Goal: Transaction & Acquisition: Purchase product/service

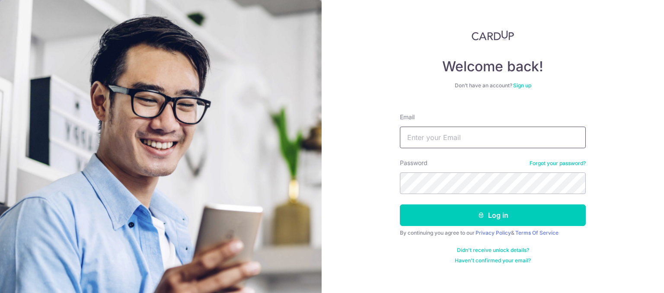
type input "[EMAIL_ADDRESS][DOMAIN_NAME]"
click at [400, 205] on button "Log in" at bounding box center [493, 216] width 186 height 22
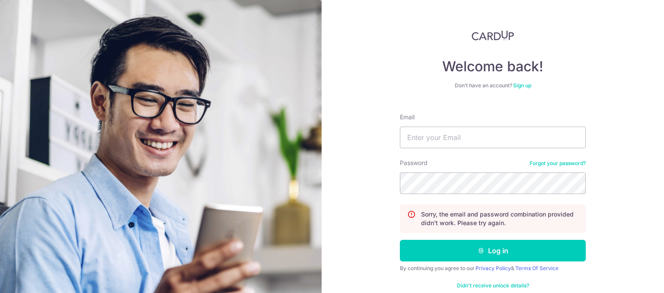
click at [400, 240] on button "Log in" at bounding box center [493, 251] width 186 height 22
click at [499, 134] on input "Email" at bounding box center [493, 138] width 186 height 22
type input "joanneyeo93@gmail.com"
click at [400, 240] on button "Log in" at bounding box center [493, 251] width 186 height 22
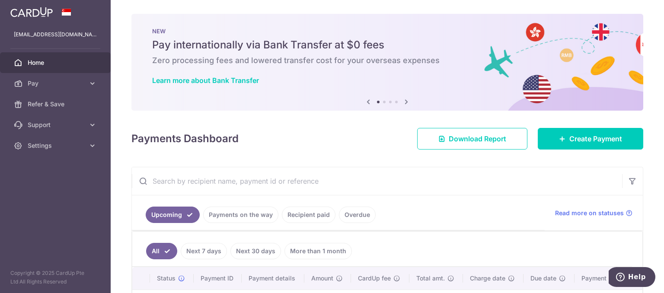
click at [228, 193] on input "text" at bounding box center [377, 181] width 490 height 28
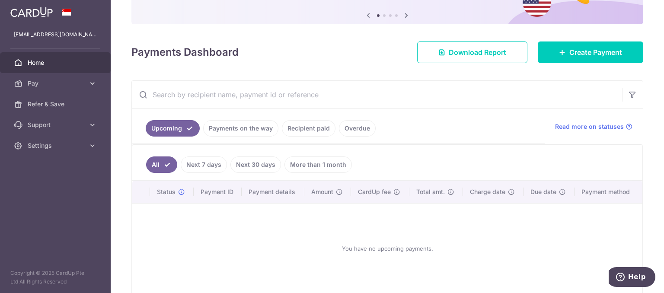
click at [310, 161] on link "More than 1 month" at bounding box center [317, 165] width 67 height 16
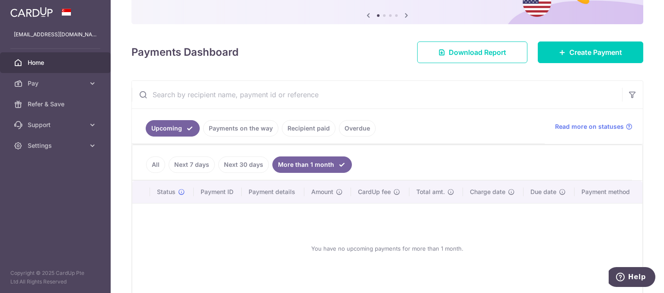
click at [253, 168] on link "Next 30 days" at bounding box center [243, 165] width 51 height 16
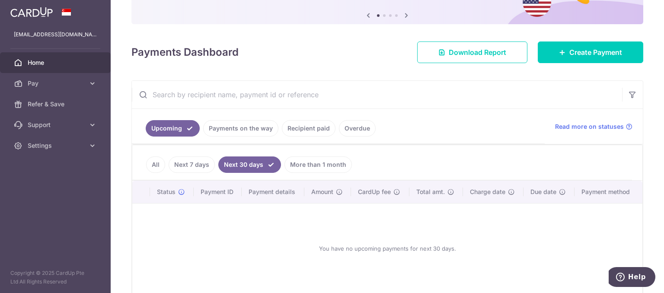
click at [195, 168] on link "Next 7 days" at bounding box center [192, 165] width 46 height 16
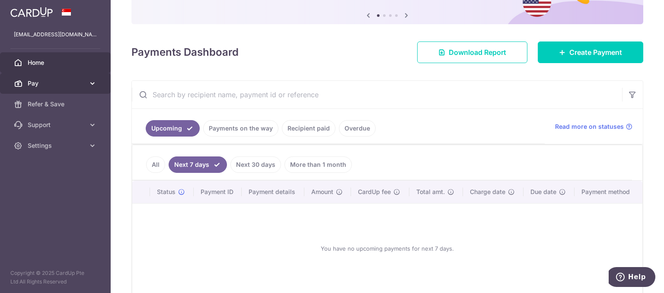
click at [94, 80] on icon at bounding box center [92, 83] width 9 height 9
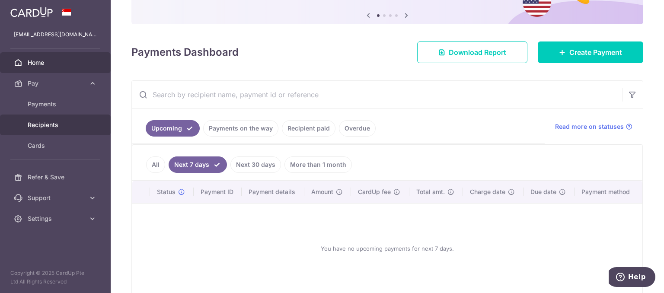
click at [74, 127] on span "Recipients" at bounding box center [56, 125] width 57 height 9
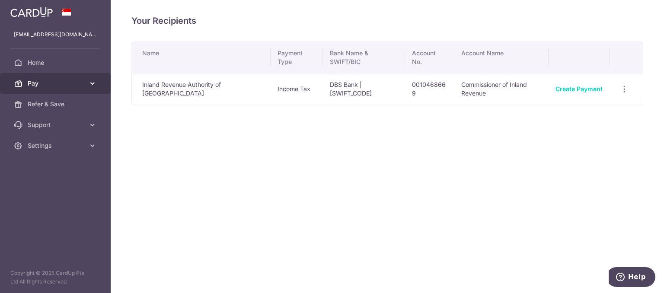
click at [100, 83] on link "Pay" at bounding box center [55, 83] width 111 height 21
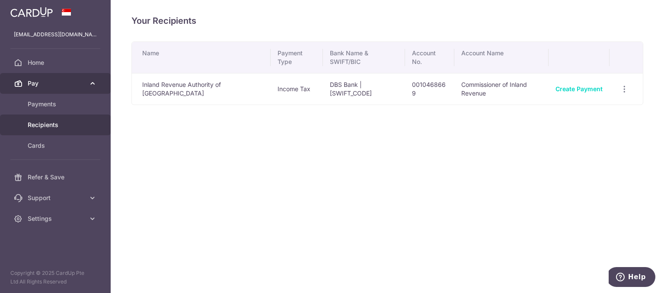
click at [65, 87] on span "Pay" at bounding box center [56, 83] width 57 height 9
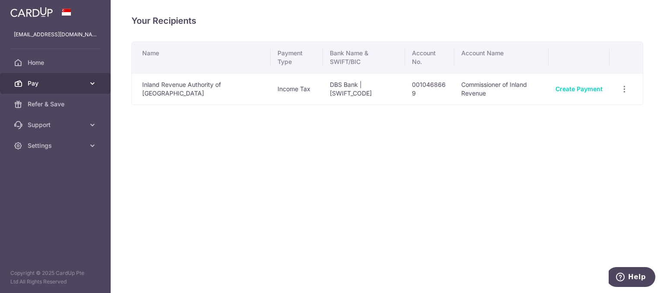
click at [83, 85] on span "Pay" at bounding box center [56, 83] width 57 height 9
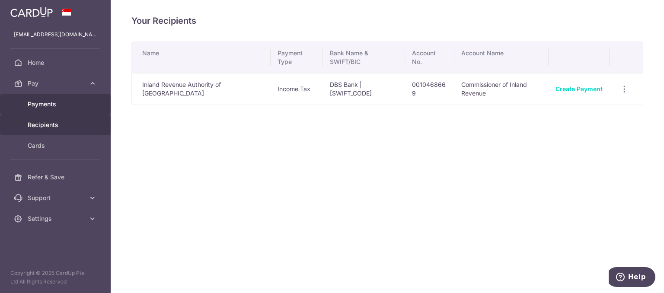
click at [35, 109] on link "Payments" at bounding box center [55, 104] width 111 height 21
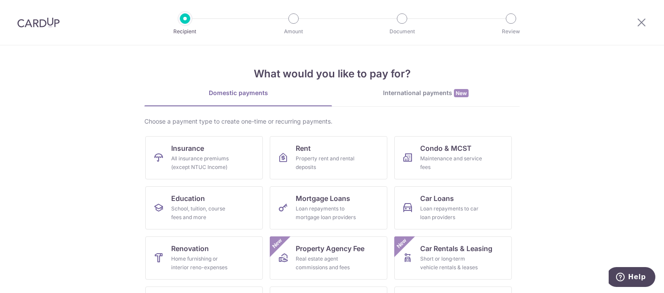
click at [38, 28] on div at bounding box center [38, 22] width 77 height 45
click at [43, 21] on img at bounding box center [38, 22] width 42 height 10
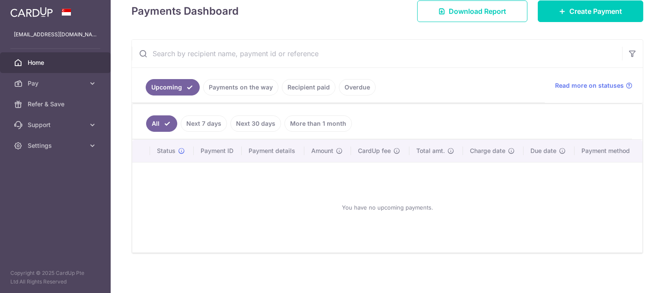
scroll to position [118, 0]
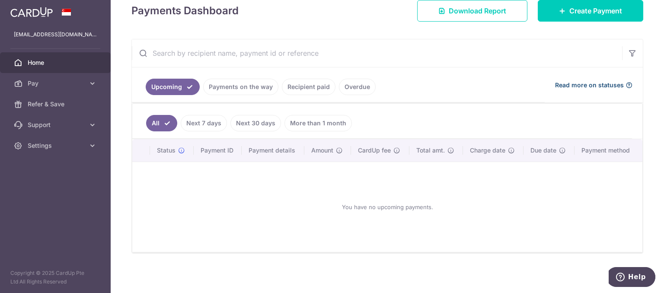
click at [589, 88] on span "Read more on statuses" at bounding box center [589, 85] width 69 height 9
click at [317, 90] on link "Recipient paid" at bounding box center [309, 87] width 54 height 16
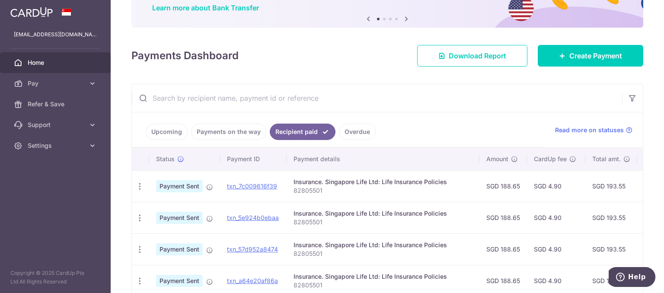
scroll to position [86, 0]
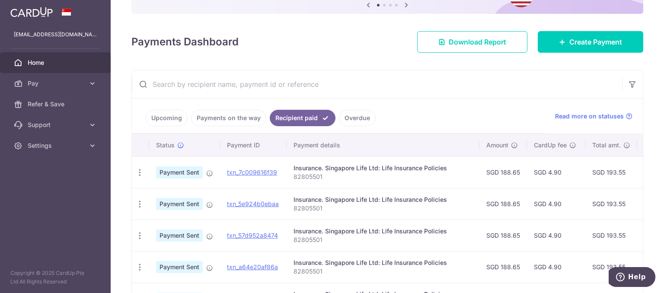
click at [168, 121] on link "Upcoming" at bounding box center [167, 118] width 42 height 16
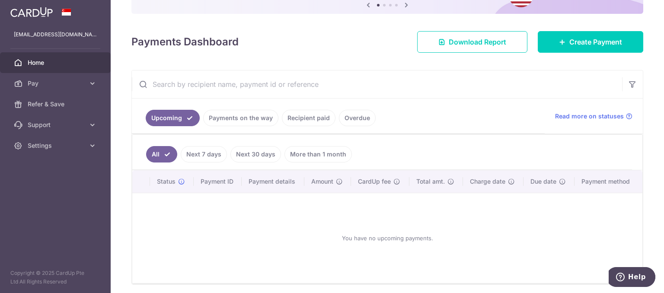
click at [307, 118] on link "Recipient paid" at bounding box center [309, 118] width 54 height 16
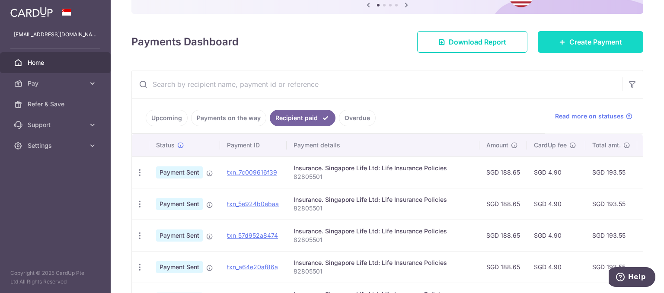
click at [552, 39] on link "Create Payment" at bounding box center [590, 42] width 105 height 22
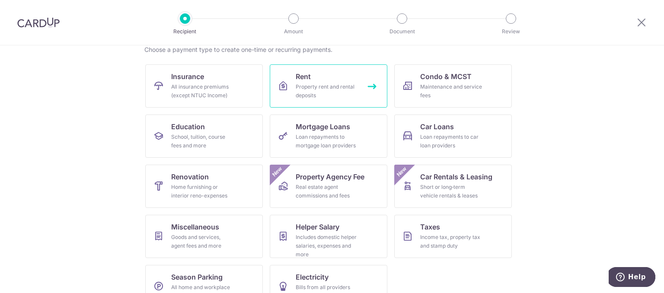
scroll to position [86, 0]
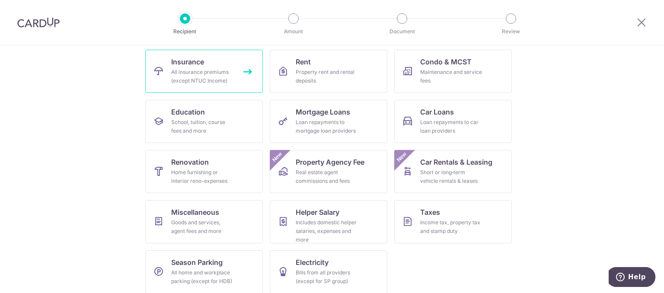
click at [201, 76] on div "All insurance premiums (except NTUC Income)" at bounding box center [202, 76] width 62 height 17
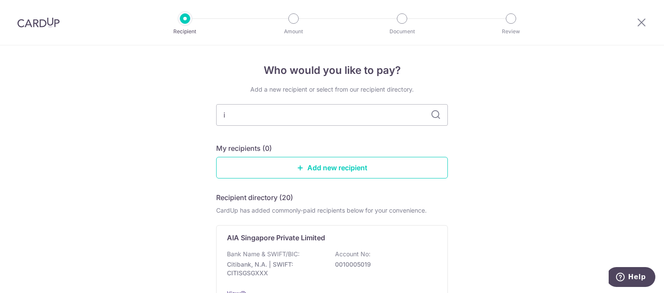
type input "in"
type input "i"
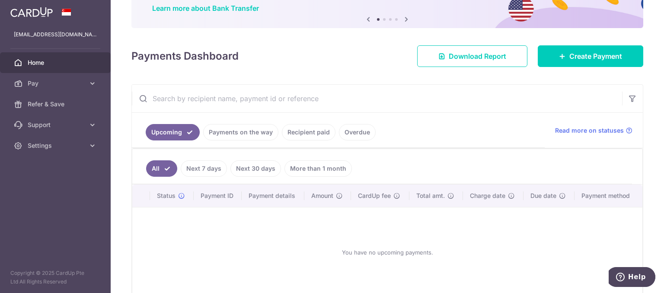
scroll to position [86, 0]
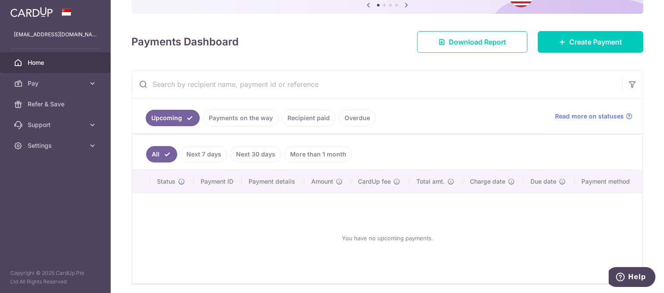
click at [302, 120] on link "Recipient paid" at bounding box center [309, 118] width 54 height 16
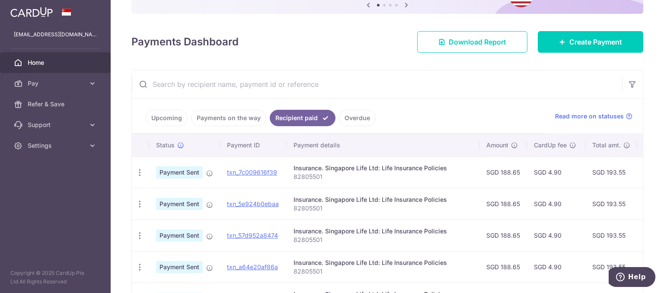
click at [373, 166] on div "Insurance. Singapore Life Ltd: Life Insurance Policies" at bounding box center [383, 168] width 179 height 9
copy td "Insurance. Singapore Life Ltd: Life Insurance Policies"
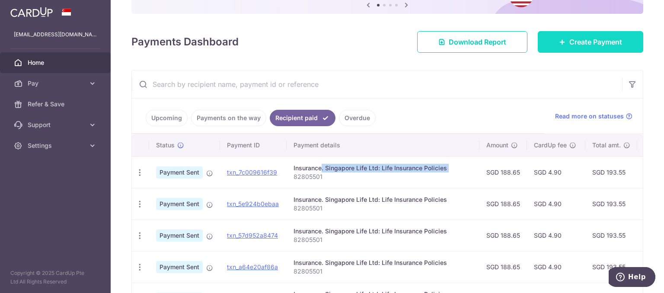
click at [569, 39] on span "Create Payment" at bounding box center [595, 42] width 53 height 10
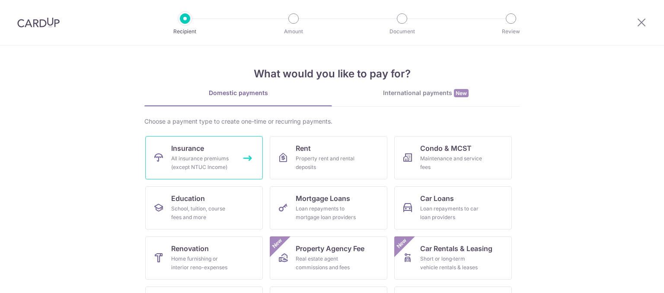
click at [199, 168] on div "All insurance premiums (except NTUC Income)" at bounding box center [202, 162] width 62 height 17
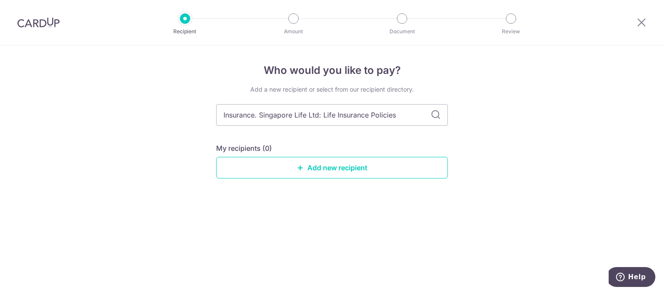
drag, startPoint x: 320, startPoint y: 119, endPoint x: 418, endPoint y: 92, distance: 100.9
click at [418, 92] on div "Add a new recipient or select from our recipient directory. Insurance. Singapor…" at bounding box center [332, 138] width 232 height 107
type input "Insurance. Singapore Life Ltd"
click at [436, 113] on icon at bounding box center [436, 115] width 10 height 10
click at [301, 109] on input "Insurance. Singapore Life Ltd" at bounding box center [332, 115] width 232 height 22
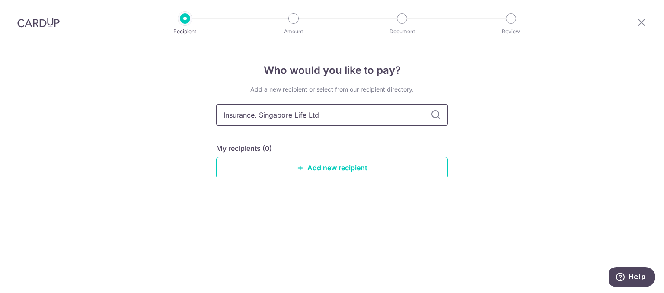
click at [301, 109] on input "Insurance. Singapore Life Ltd" at bounding box center [332, 115] width 232 height 22
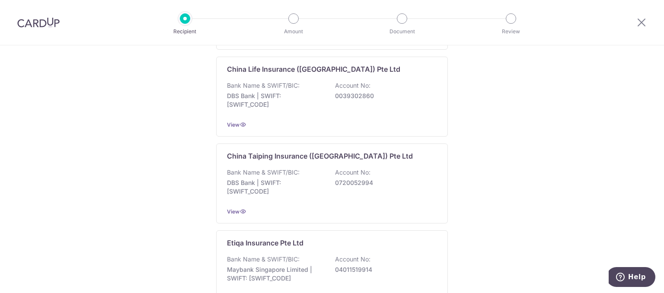
scroll to position [346, 0]
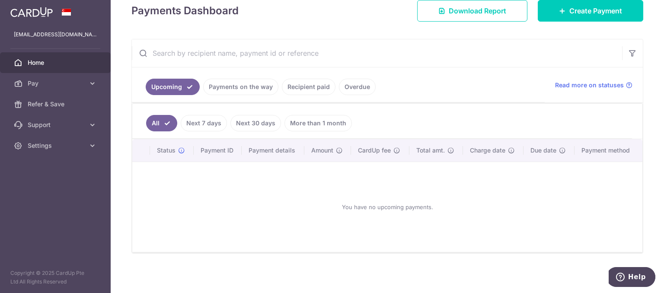
click at [307, 90] on link "Recipient paid" at bounding box center [309, 87] width 54 height 16
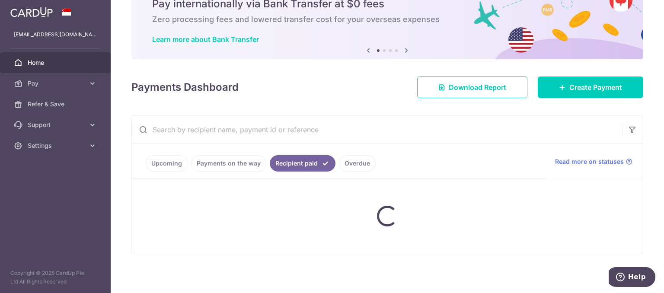
scroll to position [118, 0]
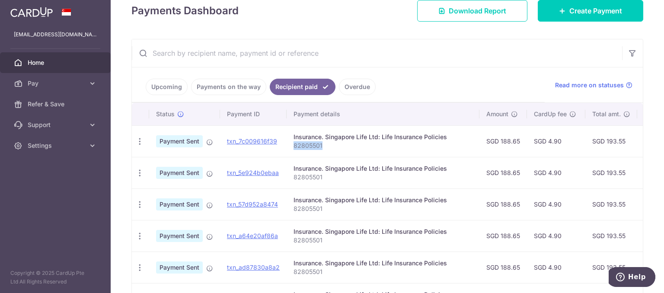
drag, startPoint x: 336, startPoint y: 147, endPoint x: 291, endPoint y: 142, distance: 44.7
click at [291, 142] on td "Insurance. Singapore Life Ltd: Life Insurance Policies 82805501" at bounding box center [383, 141] width 193 height 32
copy p "82805501"
click at [579, 4] on link "Create Payment" at bounding box center [590, 11] width 105 height 22
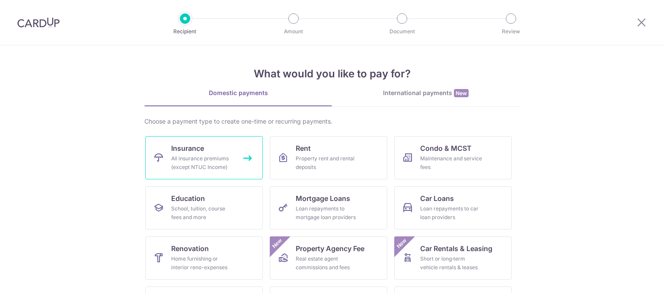
click at [198, 152] on span "Insurance" at bounding box center [187, 148] width 33 height 10
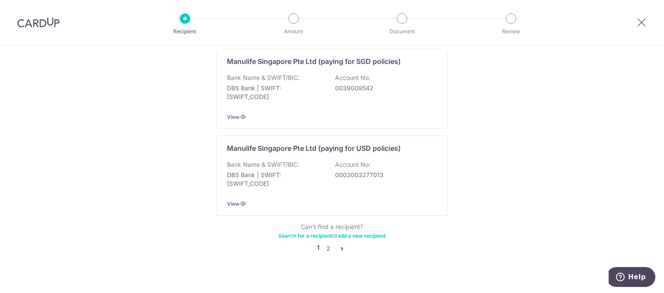
scroll to position [885, 0]
click at [339, 245] on icon "pager" at bounding box center [342, 248] width 7 height 7
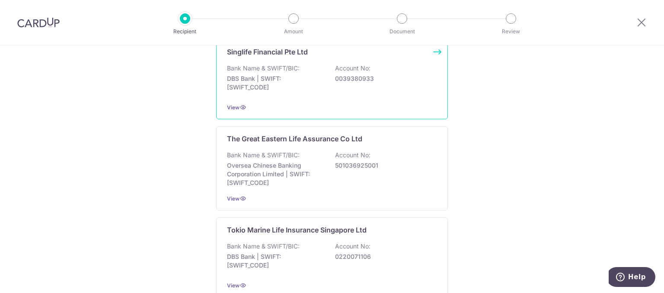
scroll to position [865, 0]
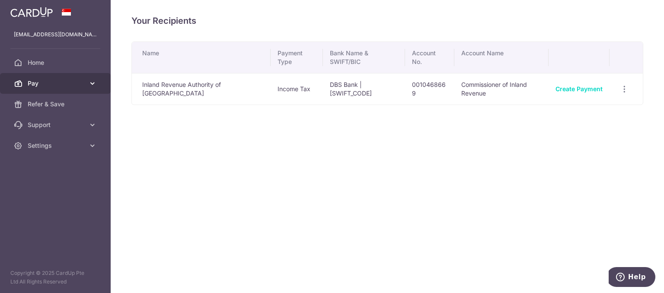
click at [69, 80] on span "Pay" at bounding box center [56, 83] width 57 height 9
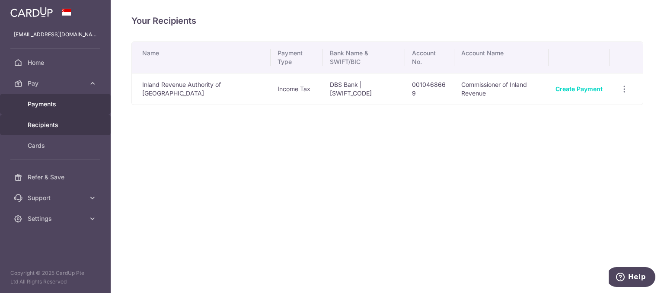
click at [57, 109] on link "Payments" at bounding box center [55, 104] width 111 height 21
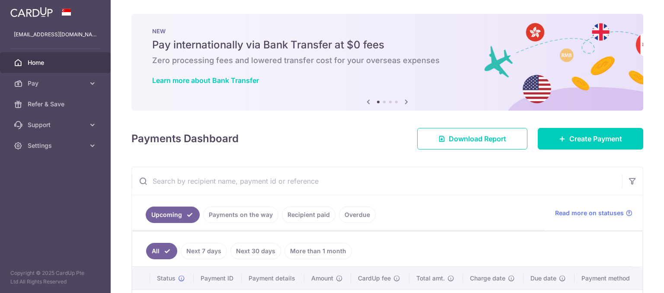
click at [288, 207] on link "Recipient paid" at bounding box center [309, 215] width 54 height 16
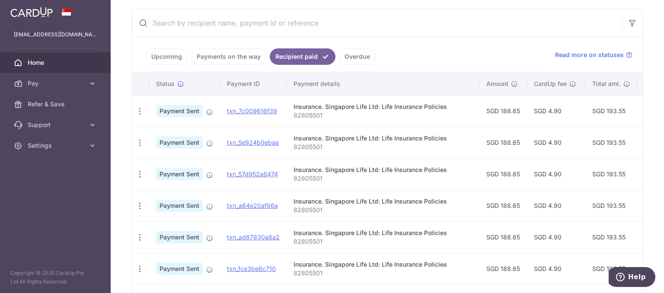
scroll to position [173, 0]
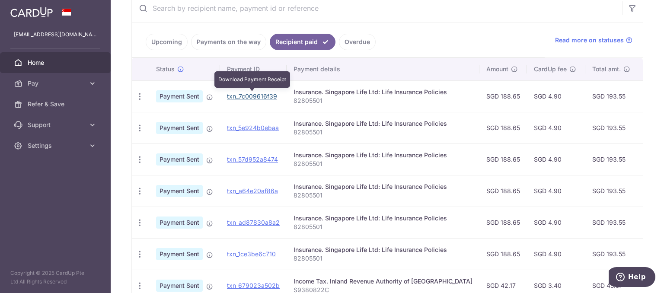
click at [270, 97] on link "txn_7c009616f39" at bounding box center [252, 96] width 50 height 7
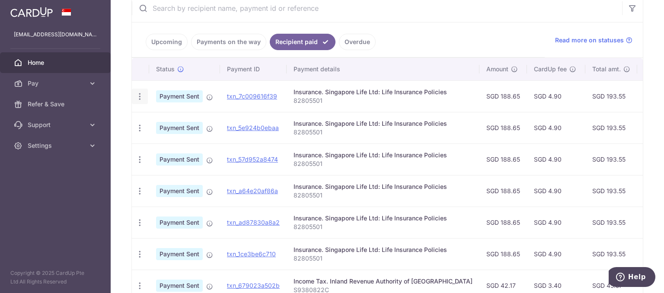
click at [143, 99] on icon "button" at bounding box center [139, 96] width 9 height 9
click at [430, 28] on ul "Upcoming Payments on the way Recipient paid Overdue" at bounding box center [338, 39] width 413 height 35
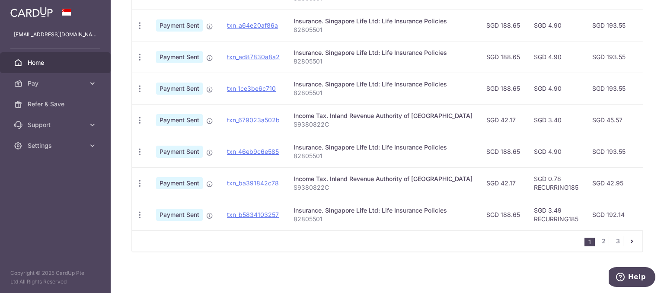
scroll to position [168, 0]
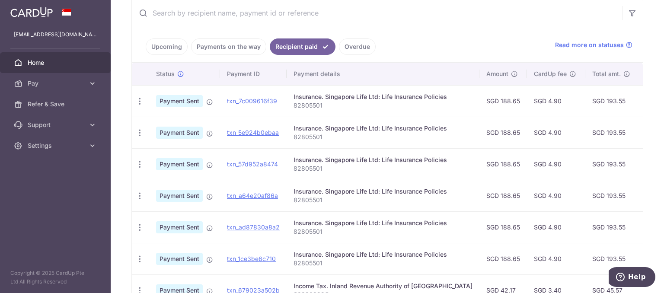
click at [179, 101] on span "Payment Sent" at bounding box center [179, 101] width 47 height 12
click at [364, 95] on div "Insurance. Singapore Life Ltd: Life Insurance Policies" at bounding box center [383, 97] width 179 height 9
drag, startPoint x: 254, startPoint y: 96, endPoint x: 371, endPoint y: 20, distance: 139.6
click at [254, 97] on link "txn_7c009616f39" at bounding box center [252, 100] width 50 height 7
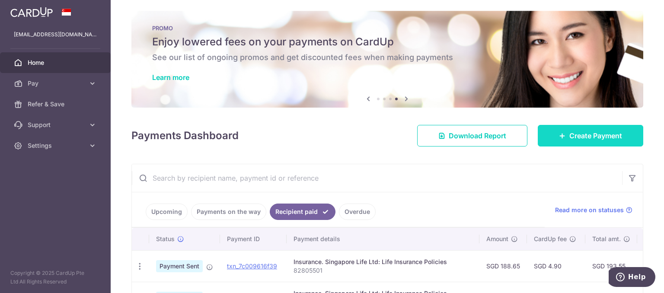
scroll to position [0, 0]
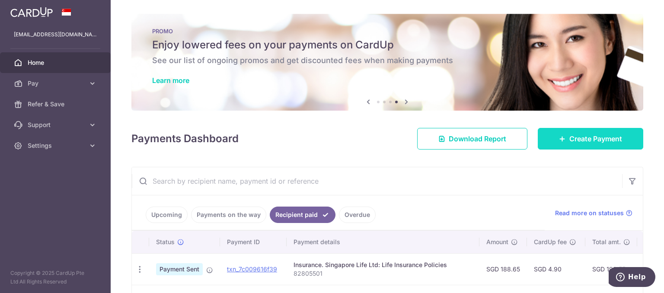
click at [579, 140] on span "Create Payment" at bounding box center [595, 139] width 53 height 10
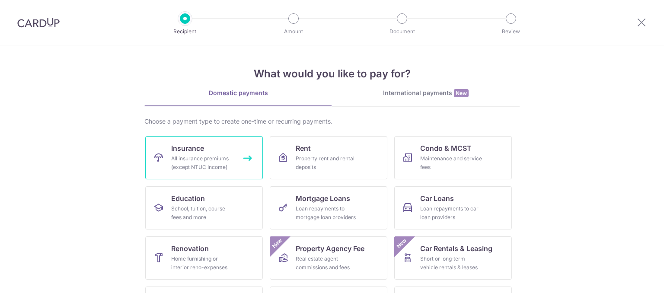
click at [237, 175] on link "Insurance All insurance premiums (except NTUC Income)" at bounding box center [204, 157] width 118 height 43
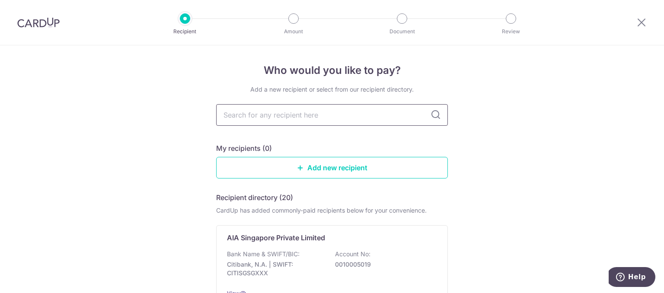
drag, startPoint x: 0, startPoint y: 0, endPoint x: 336, endPoint y: 116, distance: 355.9
click at [336, 116] on input "text" at bounding box center [332, 115] width 232 height 22
type input "[GEOGRAPHIC_DATA]"
click at [431, 114] on icon at bounding box center [436, 115] width 10 height 10
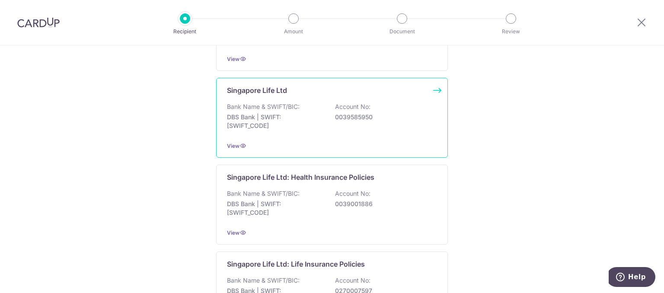
scroll to position [778, 0]
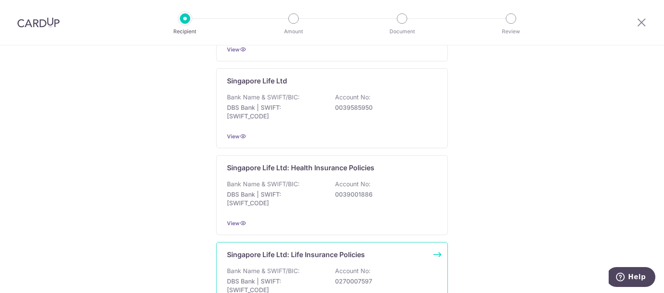
click at [299, 254] on div "Singapore Life Ltd: Life Insurance Policies Bank Name & SWIFT/BIC: DBS Bank | S…" at bounding box center [332, 282] width 232 height 80
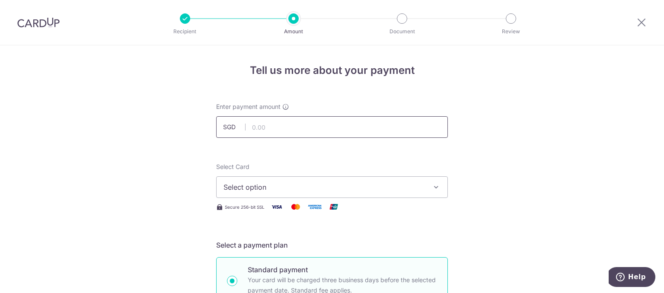
type input "188.65"
click at [277, 208] on img at bounding box center [276, 206] width 17 height 11
click at [288, 185] on span "Select option" at bounding box center [324, 187] width 201 height 10
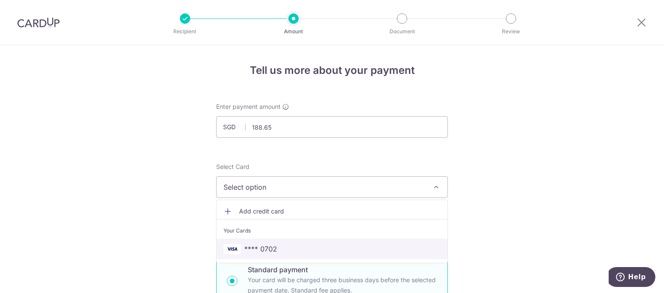
click at [273, 251] on span "**** 0702" at bounding box center [260, 249] width 33 height 10
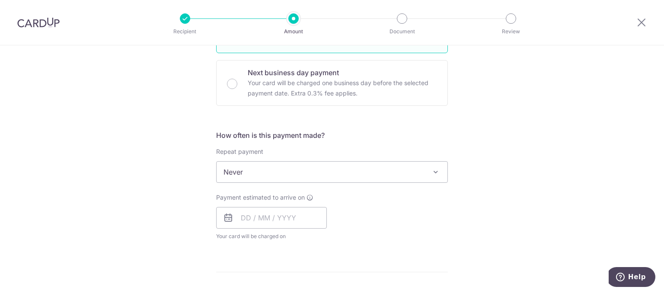
scroll to position [259, 0]
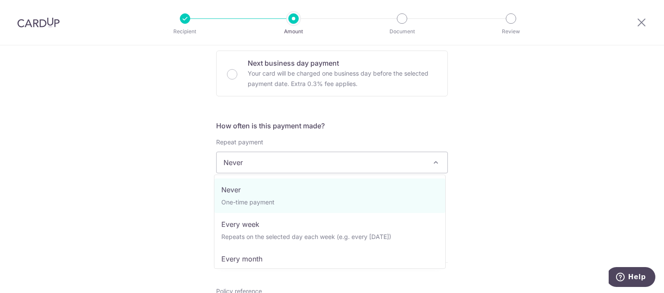
click at [367, 161] on span "Never" at bounding box center [332, 162] width 231 height 21
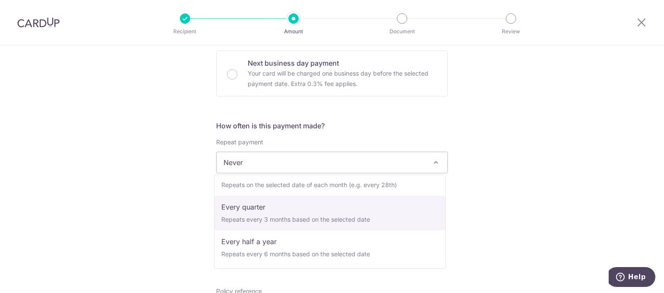
scroll to position [0, 0]
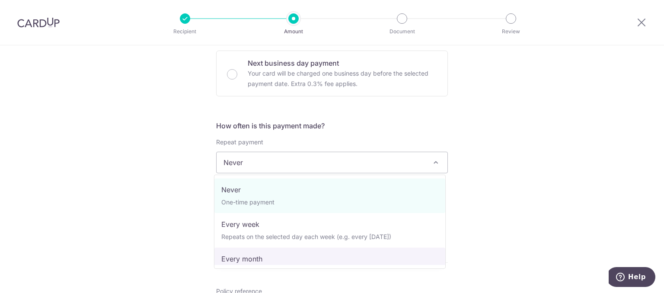
select select "3"
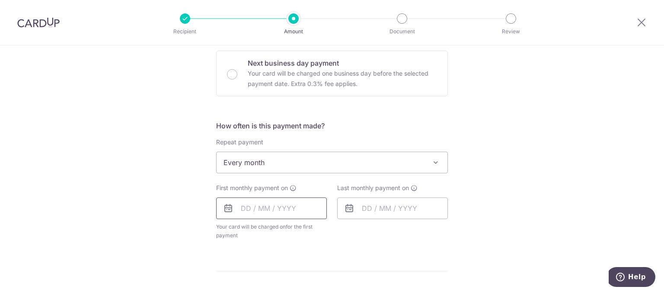
click at [246, 209] on input "text" at bounding box center [271, 209] width 111 height 22
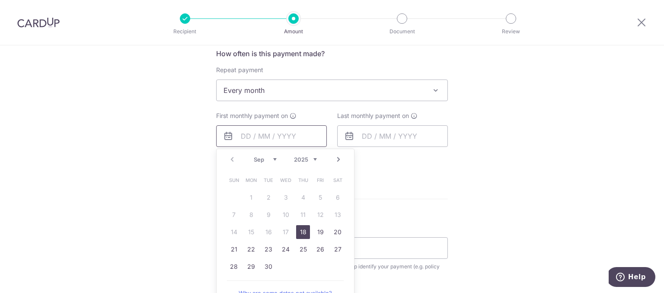
scroll to position [346, 0]
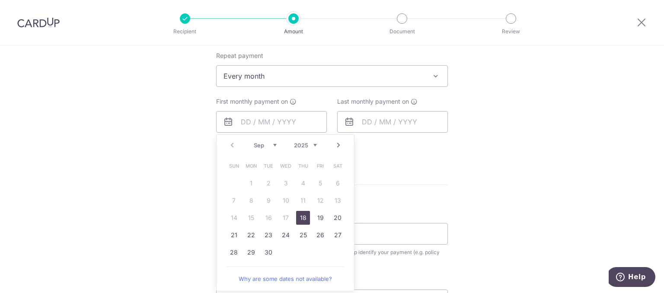
click at [300, 218] on link "18" at bounding box center [303, 218] width 14 height 14
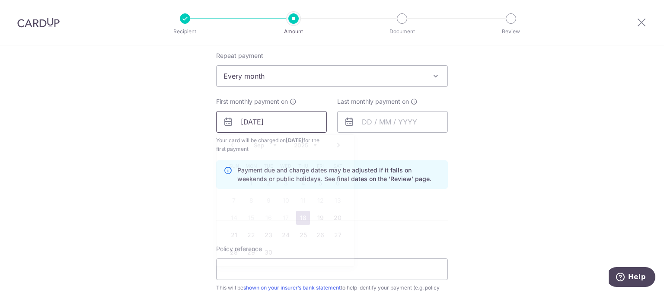
click at [275, 118] on input "[DATE]" at bounding box center [271, 122] width 111 height 22
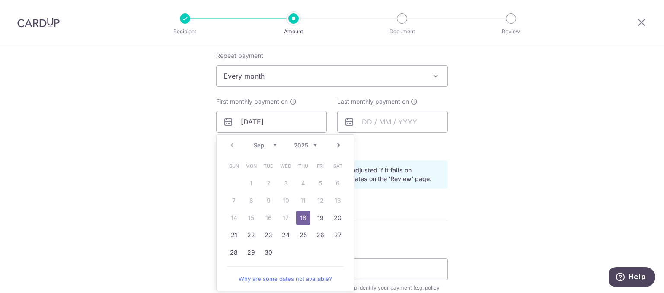
click at [337, 145] on link "Next" at bounding box center [338, 145] width 10 height 10
click at [235, 213] on link "12" at bounding box center [234, 218] width 14 height 14
type input "12/10/2025"
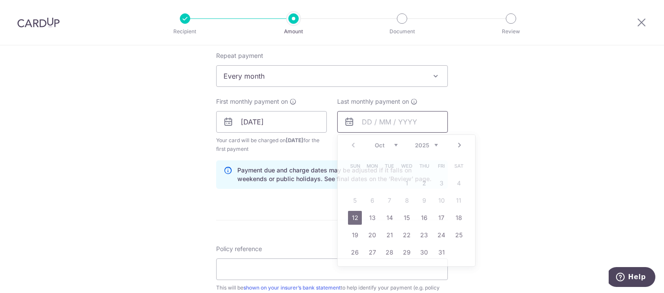
click at [367, 118] on input "text" at bounding box center [392, 122] width 111 height 22
click at [439, 143] on div "Prev Next Oct Nov Dec 2025 2026 2027 2028 2029 2030 2031 2032 2033 2034 2035" at bounding box center [406, 145] width 137 height 21
click at [427, 143] on select "2025 2026 2027 2028 2029 2030 2031 2032 2033 2034 2035" at bounding box center [426, 145] width 23 height 7
click at [394, 142] on select "Jan Feb Mar Apr May Jun Jul Aug Sep Oct Nov Dec" at bounding box center [386, 145] width 23 height 7
click at [453, 199] on link "12" at bounding box center [459, 201] width 14 height 14
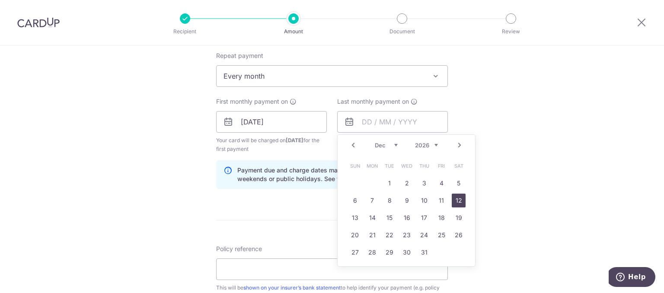
type input "12/12/2026"
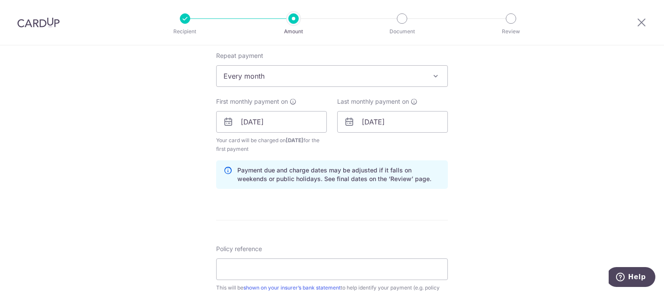
scroll to position [432, 0]
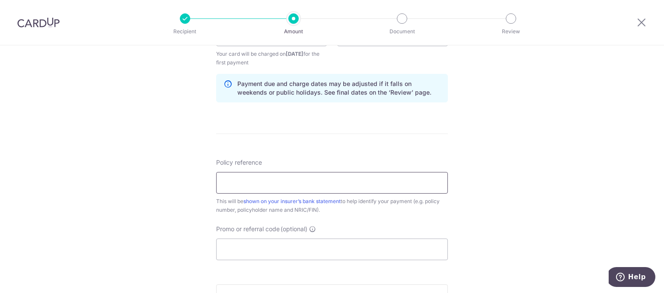
click at [361, 178] on input "Policy reference" at bounding box center [332, 183] width 232 height 22
type input "82805501"
click at [297, 246] on input "Promo or referral code (optional)" at bounding box center [332, 250] width 232 height 22
paste input "OFF225"
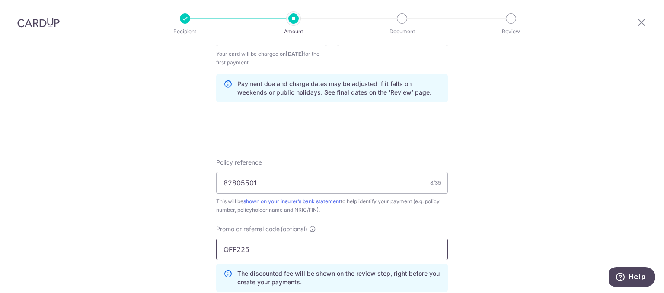
type input "OFF225"
click at [465, 207] on div "Tell us more about your payment Enter payment amount SGD 188.65 188.65 Select C…" at bounding box center [332, 45] width 664 height 865
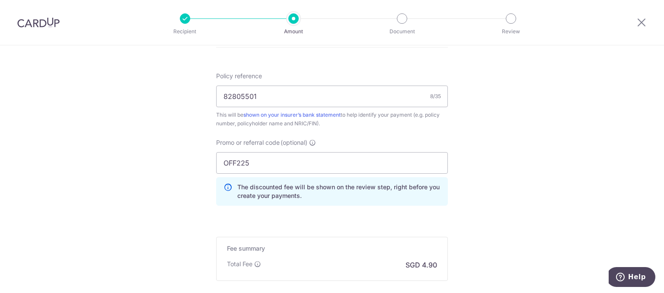
scroll to position [605, 0]
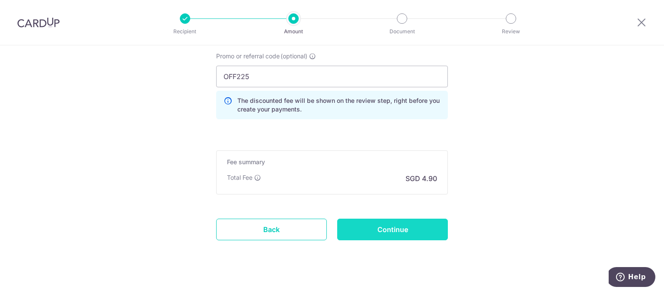
click at [432, 224] on input "Continue" at bounding box center [392, 230] width 111 height 22
type input "Create Schedule"
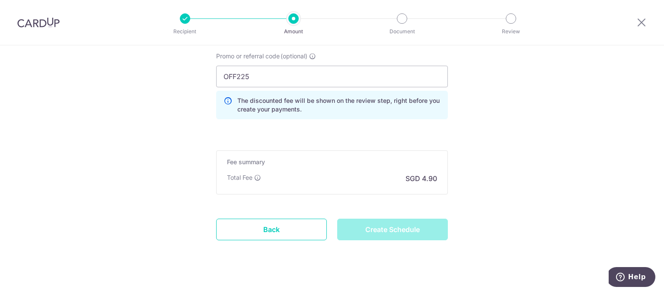
scroll to position [447, 0]
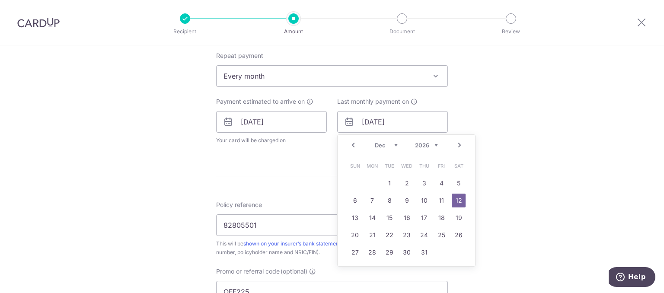
click at [395, 144] on select "Jan Feb Mar Apr May Jun [DATE] Aug Sep Oct Nov Dec" at bounding box center [386, 145] width 23 height 7
click at [564, 159] on div "Tell us more about your payment Enter payment amount SGD 188.65 188.65 Select C…" at bounding box center [332, 110] width 664 height 821
click at [417, 123] on input "[DATE]" at bounding box center [392, 122] width 111 height 22
click at [394, 144] on select "Jan Feb Mar Apr May Jun [DATE] Aug Sep Oct Nov Dec" at bounding box center [386, 145] width 23 height 7
click at [371, 217] on link "12" at bounding box center [372, 218] width 14 height 14
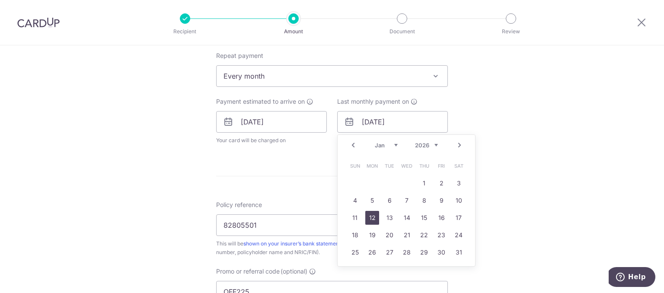
type input "[DATE]"
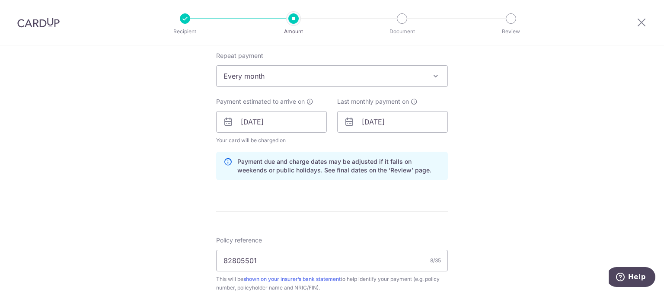
click at [505, 187] on div "Tell us more about your payment Enter payment amount SGD 188.65 188.65 Select C…" at bounding box center [332, 128] width 664 height 857
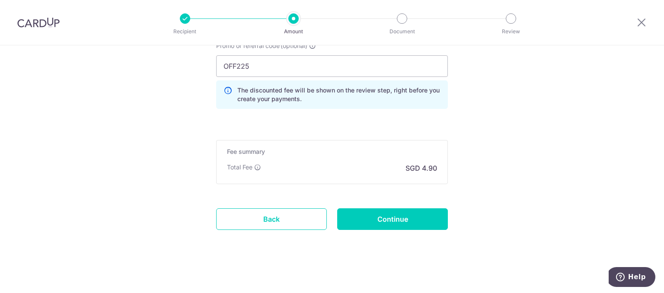
scroll to position [607, 0]
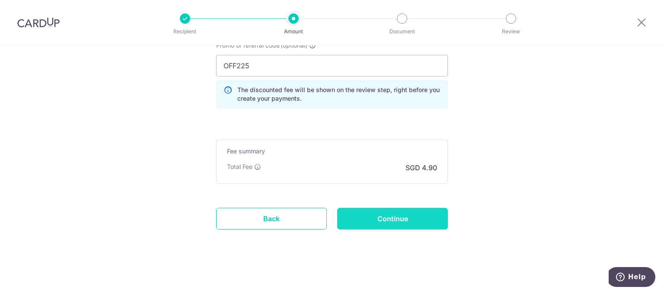
click at [406, 224] on input "Continue" at bounding box center [392, 219] width 111 height 22
type input "Update Schedule"
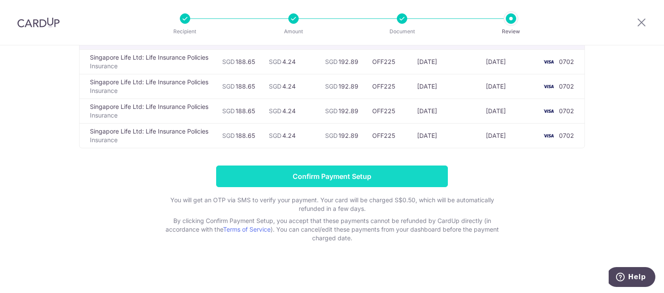
scroll to position [7, 0]
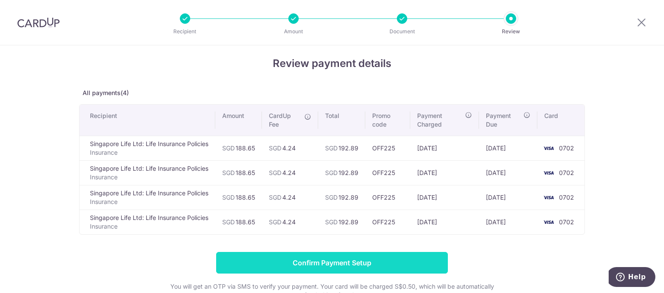
click at [377, 260] on input "Confirm Payment Setup" at bounding box center [332, 263] width 232 height 22
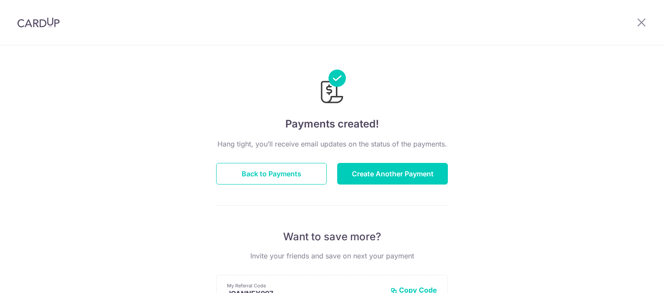
click at [362, 175] on button "Create Another Payment" at bounding box center [392, 174] width 111 height 22
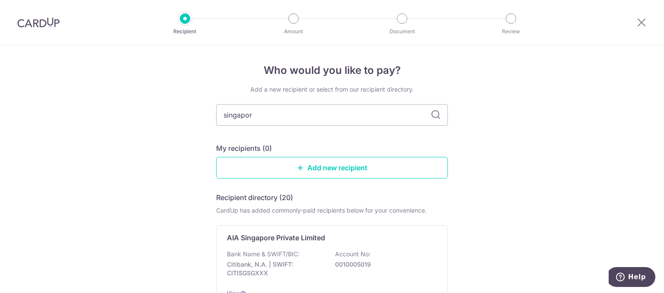
type input "[GEOGRAPHIC_DATA]"
type input "singapore life"
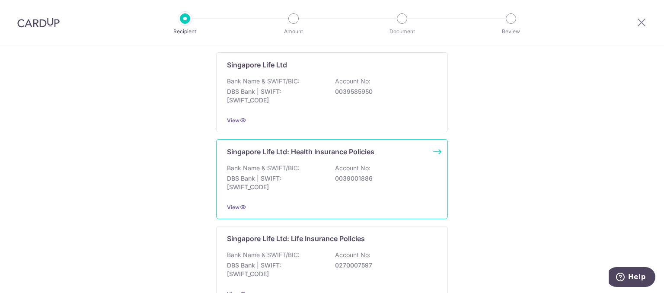
scroll to position [259, 0]
click at [310, 165] on div "Bank Name & SWIFT/BIC: DBS Bank | SWIFT: DBSSSGSGXXX Account No: 0270007597" at bounding box center [332, 180] width 210 height 32
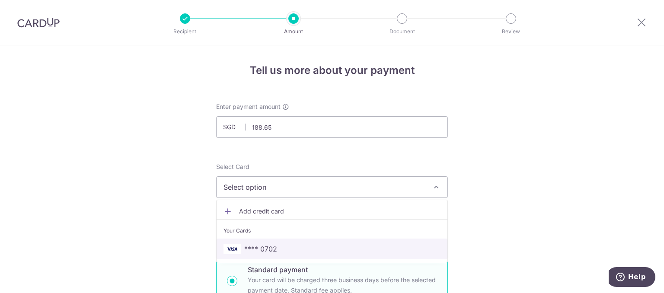
click at [254, 244] on span "**** 0702" at bounding box center [260, 249] width 33 height 10
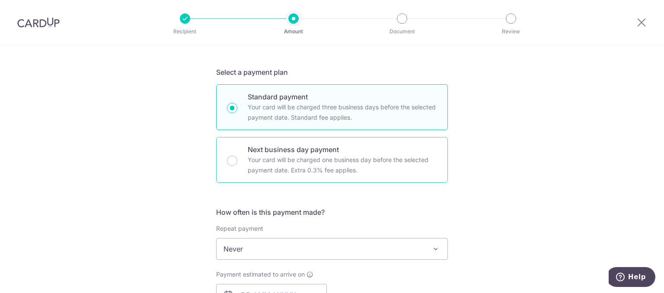
scroll to position [259, 0]
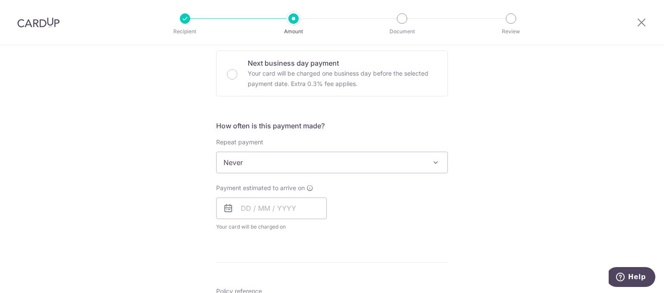
click at [284, 166] on span "Never" at bounding box center [332, 162] width 231 height 21
click at [288, 161] on span "Never" at bounding box center [332, 162] width 231 height 21
click at [247, 211] on input "text" at bounding box center [271, 209] width 111 height 22
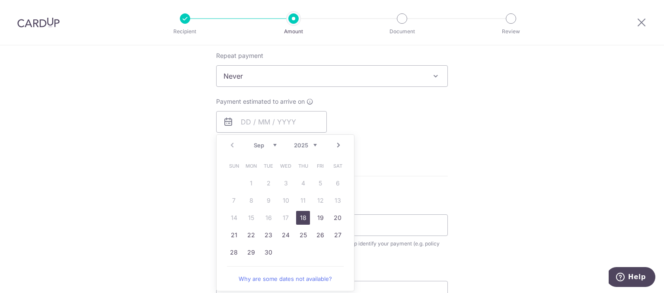
click at [302, 215] on link "18" at bounding box center [303, 218] width 14 height 14
type input "[DATE]"
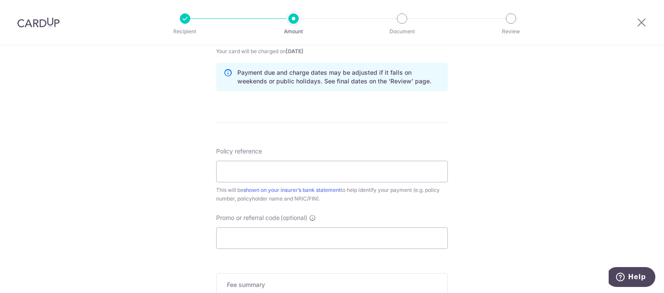
scroll to position [519, 0]
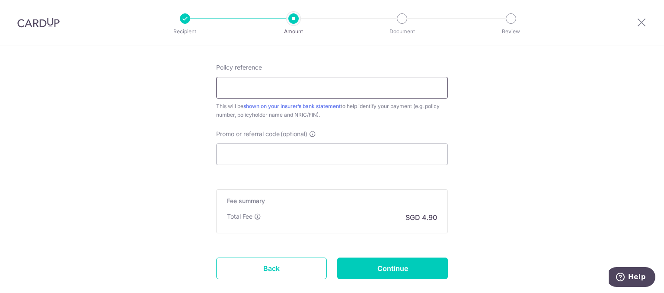
click at [348, 92] on input "Policy reference" at bounding box center [332, 88] width 232 height 22
type input "82805501"
click at [272, 161] on input "Promo or referral code (optional)" at bounding box center [332, 155] width 232 height 22
paste input "OFF225"
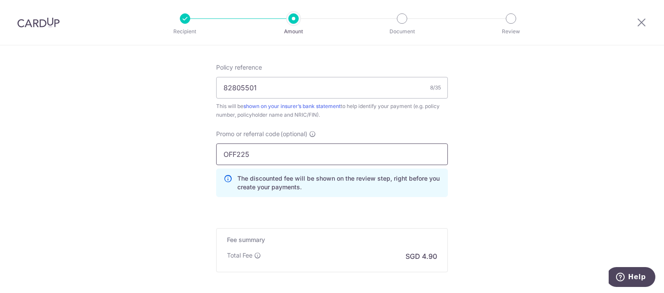
scroll to position [605, 0]
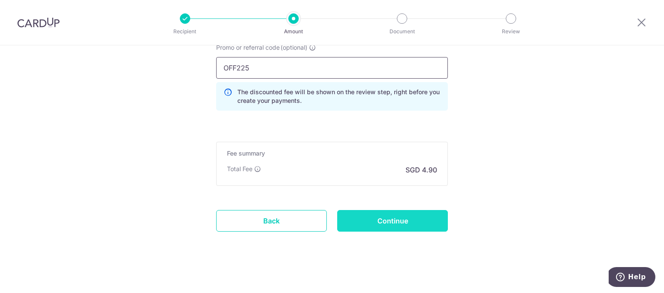
type input "OFF225"
click at [373, 226] on input "Continue" at bounding box center [392, 221] width 111 height 22
type input "Create Schedule"
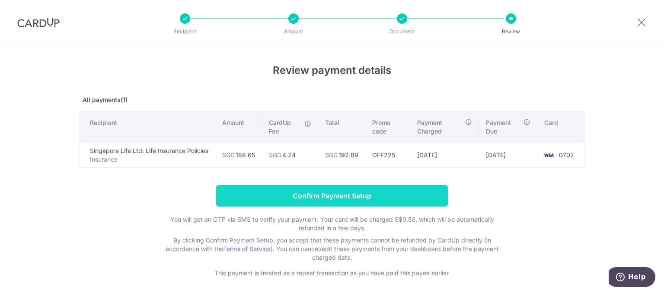
click at [385, 205] on input "Confirm Payment Setup" at bounding box center [332, 196] width 232 height 22
